Goal: Task Accomplishment & Management: Complete application form

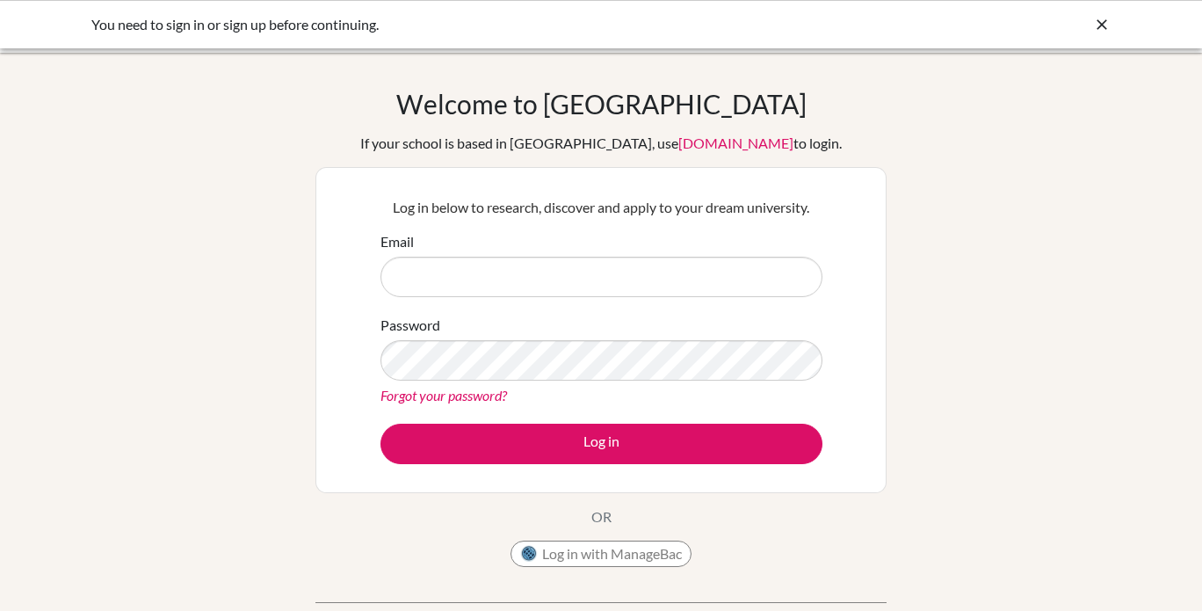
click at [921, 163] on div "Welcome to [GEOGRAPHIC_DATA] If your school is based in [GEOGRAPHIC_DATA], use …" at bounding box center [601, 375] width 1202 height 575
click at [649, 553] on button "Log in with ManageBac" at bounding box center [600, 553] width 181 height 26
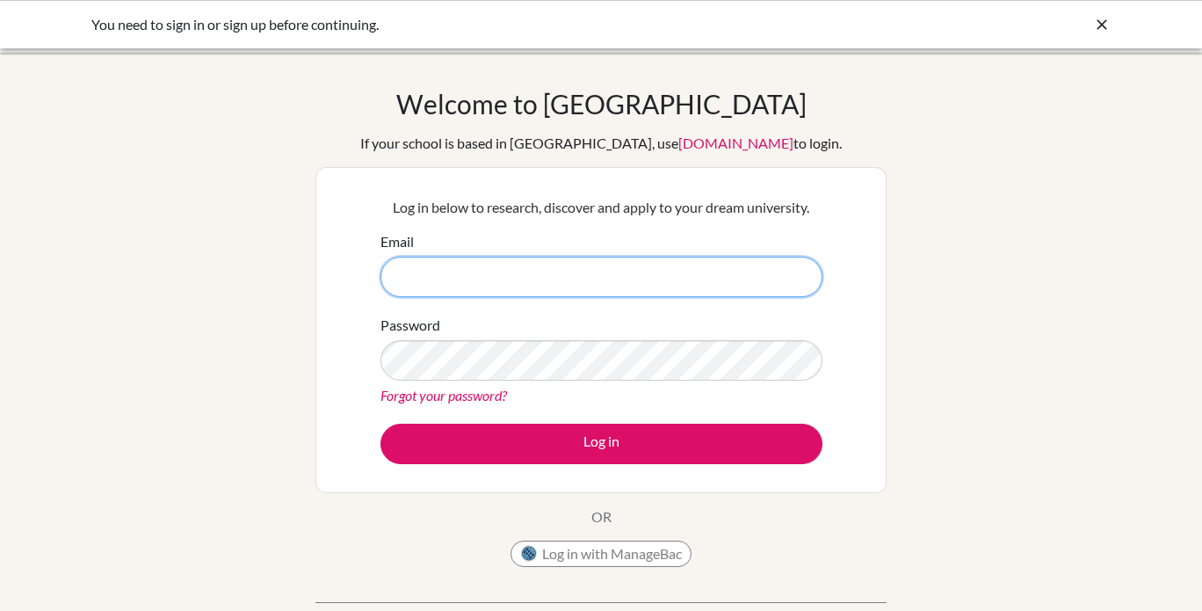
click at [742, 264] on input "Email" at bounding box center [601, 277] width 442 height 40
type input "[EMAIL_ADDRESS][DOMAIN_NAME]"
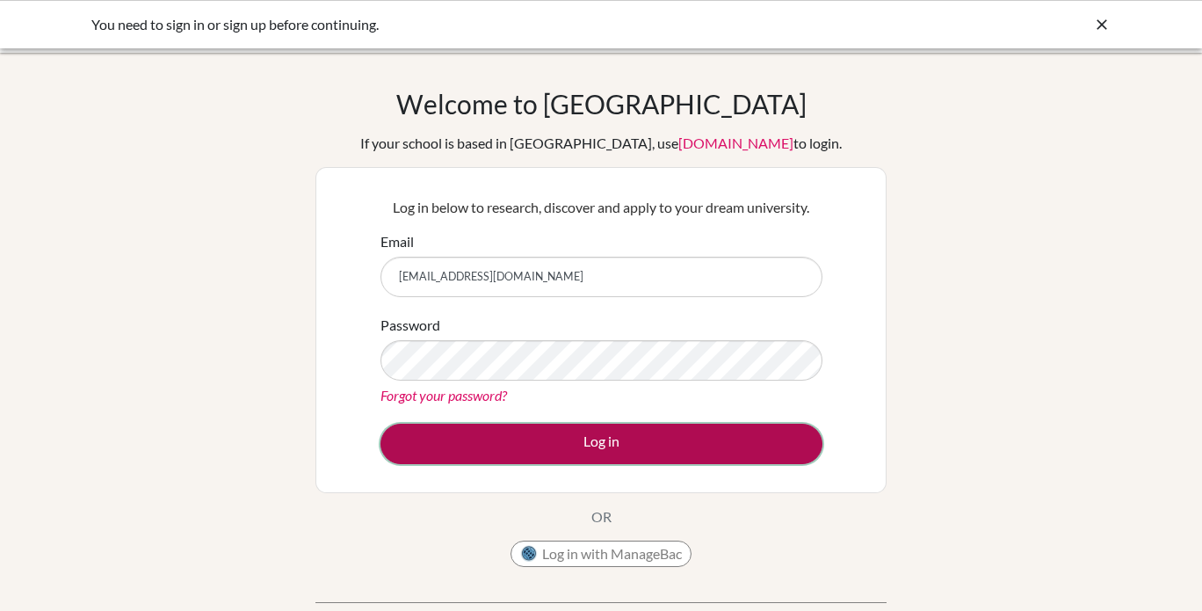
click at [497, 451] on button "Log in" at bounding box center [601, 443] width 442 height 40
